Goal: Go to known website: Access a specific website the user already knows

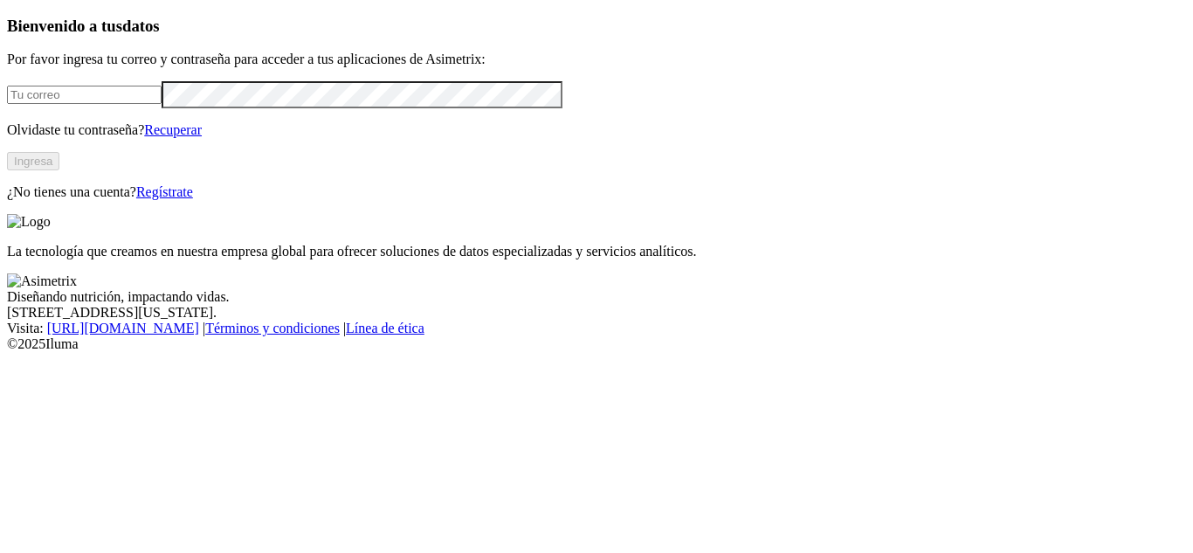
drag, startPoint x: 0, startPoint y: 0, endPoint x: 199, endPoint y: 126, distance: 235.4
click at [162, 104] on input "email" at bounding box center [84, 95] width 155 height 18
type input "ootero@acondesa.com.co"
click at [59, 170] on button "Ingresa" at bounding box center [33, 161] width 52 height 18
